Goal: Find specific page/section: Find specific page/section

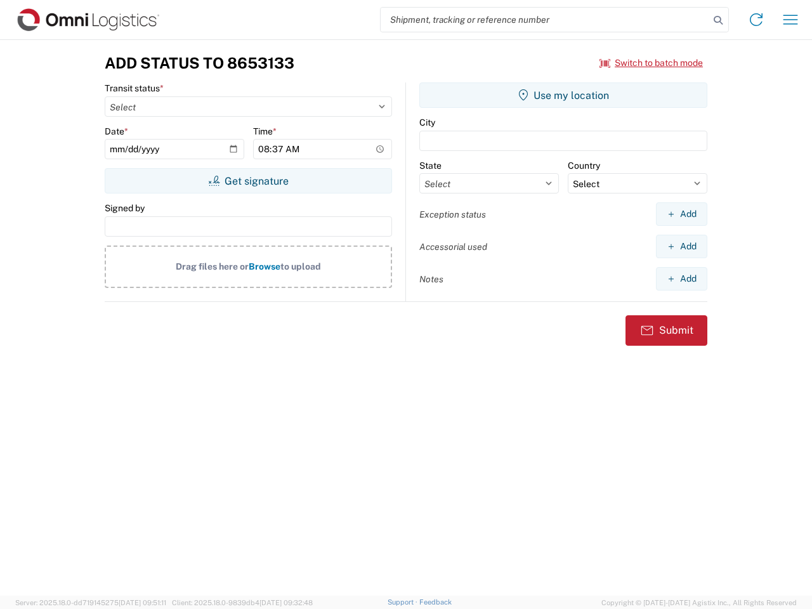
click at [545, 20] on input "search" at bounding box center [545, 20] width 329 height 24
click at [718, 20] on icon at bounding box center [718, 20] width 18 height 18
click at [756, 20] on icon at bounding box center [756, 20] width 20 height 20
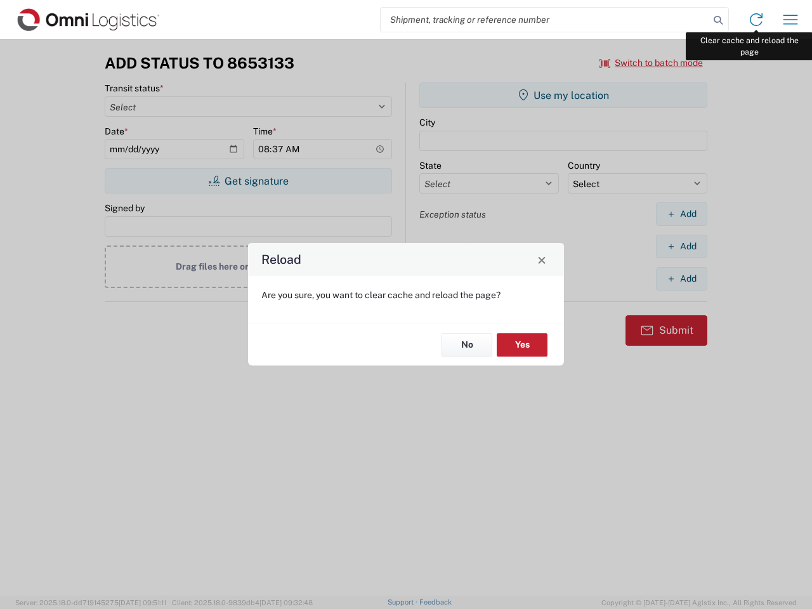
click at [790, 20] on div "Reload Are you sure, you want to clear cache and reload the page? No Yes" at bounding box center [406, 304] width 812 height 609
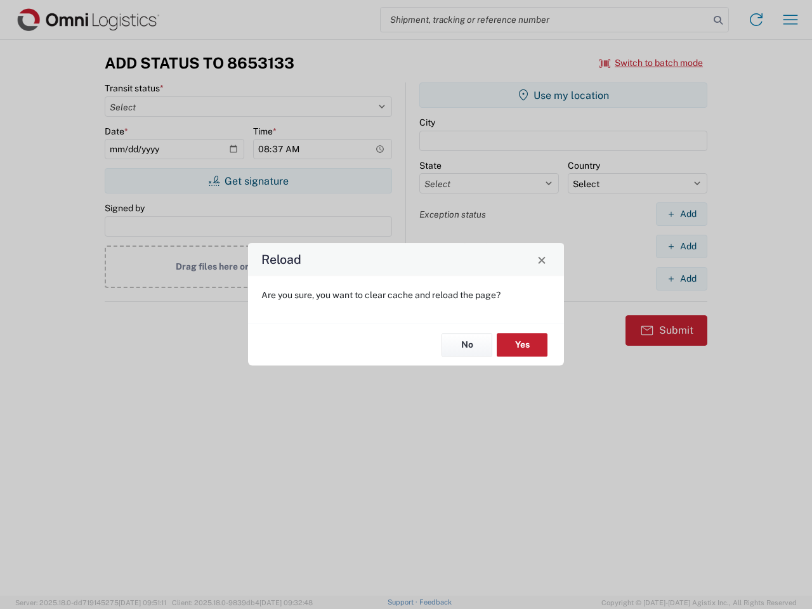
click at [651, 63] on div "Reload Are you sure, you want to clear cache and reload the page? No Yes" at bounding box center [406, 304] width 812 height 609
click at [248, 181] on div "Reload Are you sure, you want to clear cache and reload the page? No Yes" at bounding box center [406, 304] width 812 height 609
click at [563, 95] on div "Reload Are you sure, you want to clear cache and reload the page? No Yes" at bounding box center [406, 304] width 812 height 609
click at [681, 214] on div "Reload Are you sure, you want to clear cache and reload the page? No Yes" at bounding box center [406, 304] width 812 height 609
click at [681, 246] on div "Reload Are you sure, you want to clear cache and reload the page? No Yes" at bounding box center [406, 304] width 812 height 609
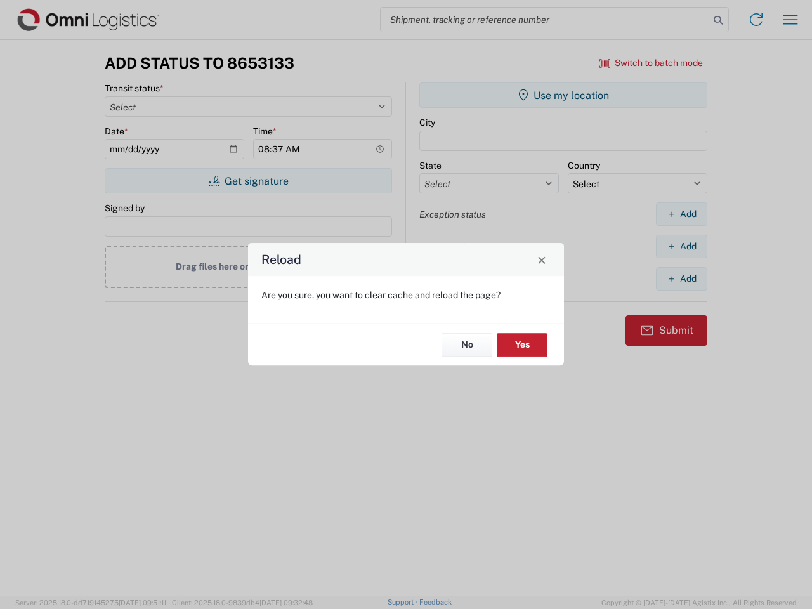
click at [681, 278] on div "Reload Are you sure, you want to clear cache and reload the page? No Yes" at bounding box center [406, 304] width 812 height 609
